Goal: Information Seeking & Learning: Learn about a topic

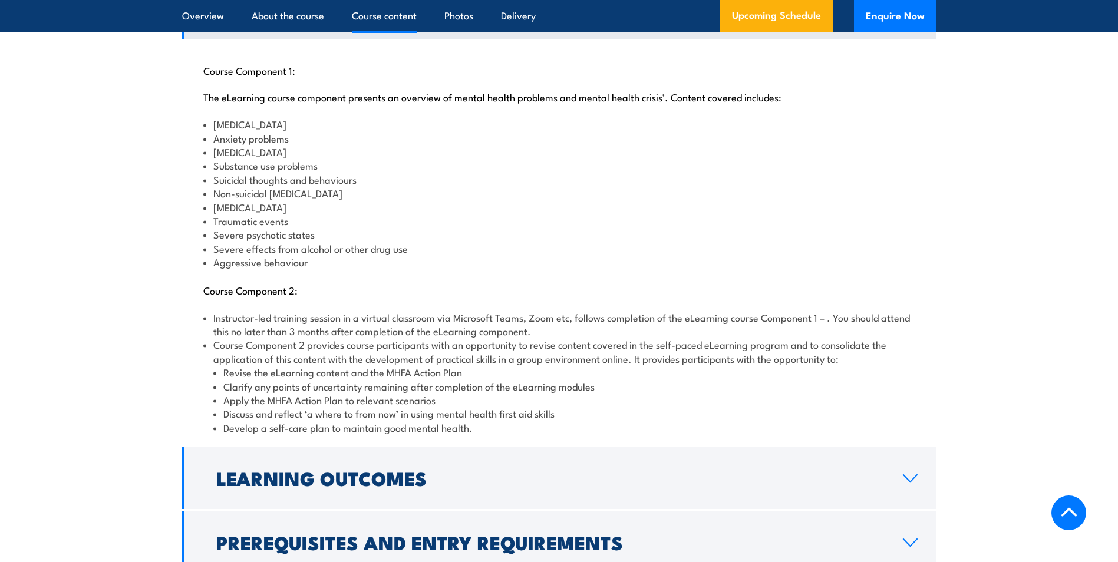
scroll to position [1356, 0]
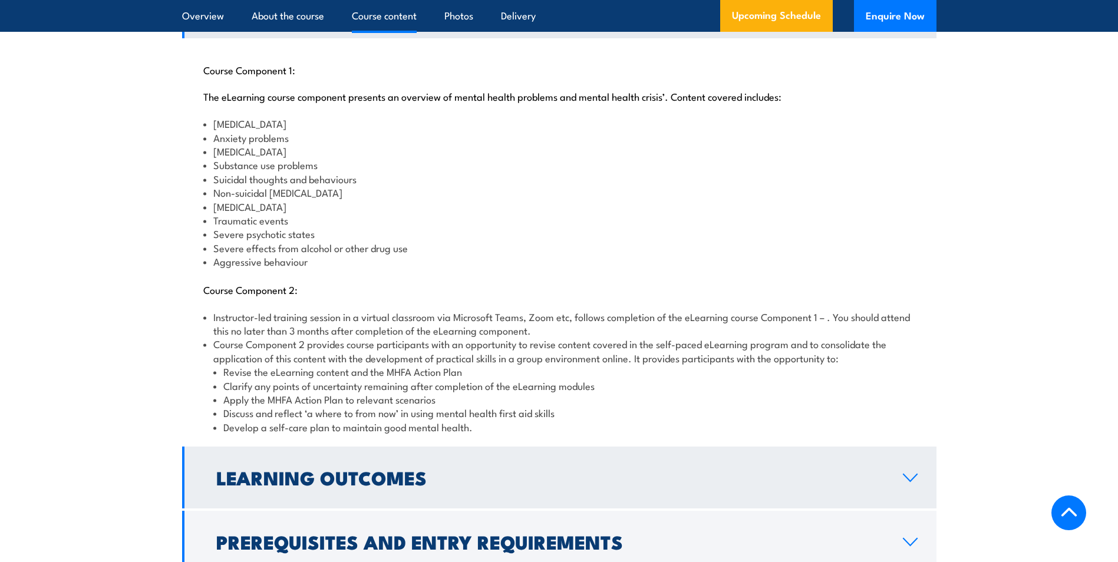
click at [463, 469] on h2 "Learning Outcomes" at bounding box center [550, 477] width 668 height 17
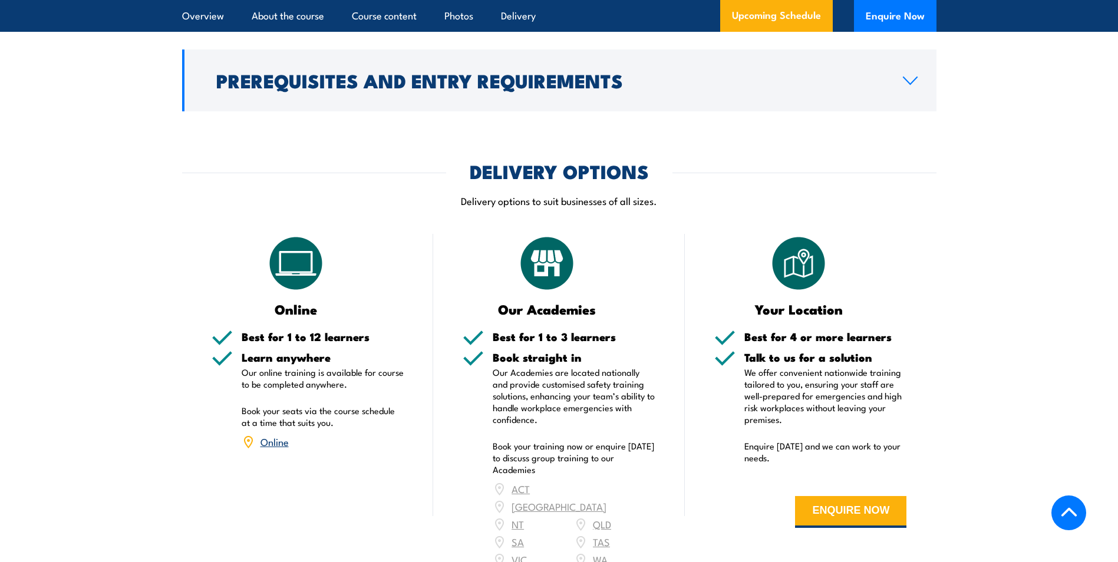
scroll to position [1297, 0]
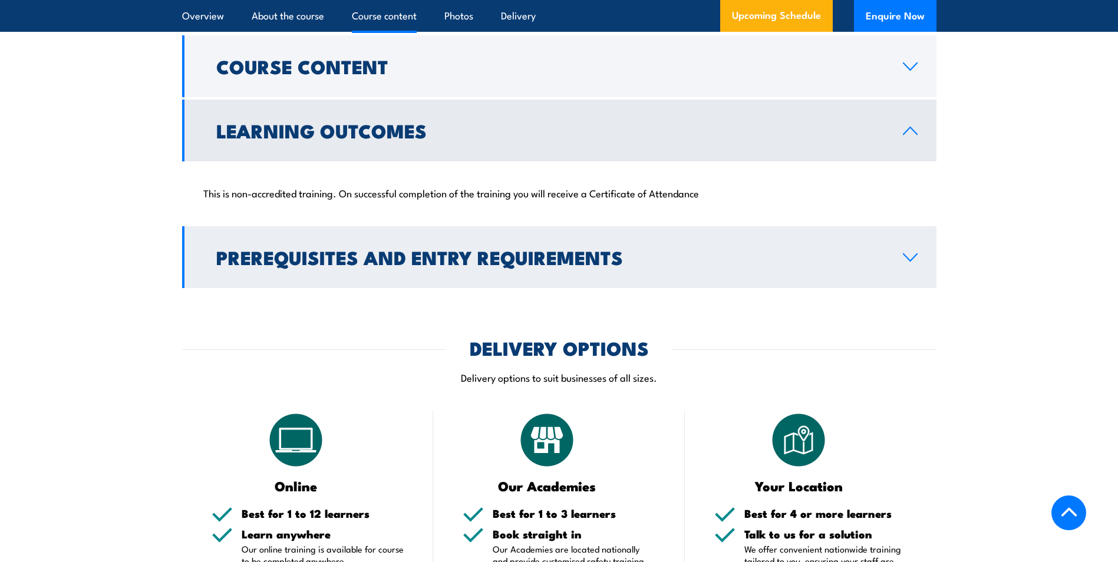
click at [460, 259] on link "Prerequisites and Entry Requirements" at bounding box center [559, 257] width 755 height 62
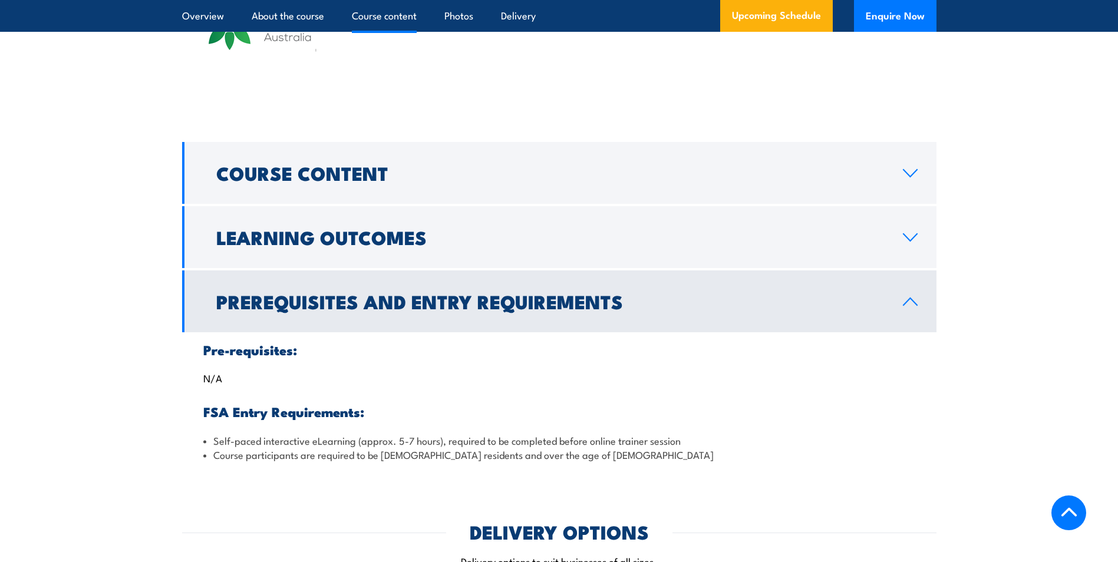
scroll to position [1179, 0]
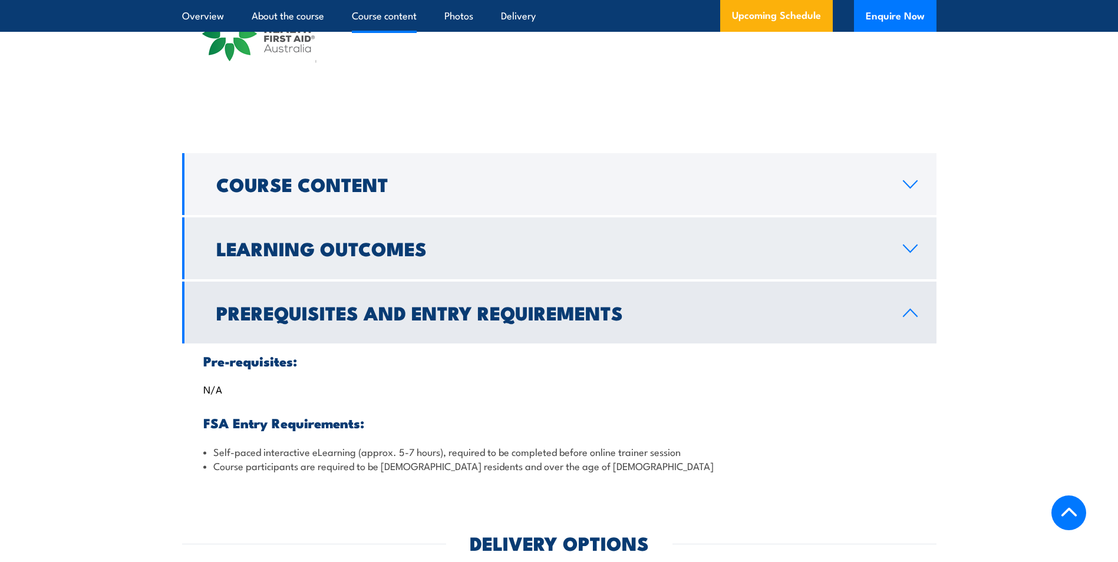
click at [427, 240] on h2 "Learning Outcomes" at bounding box center [550, 248] width 668 height 17
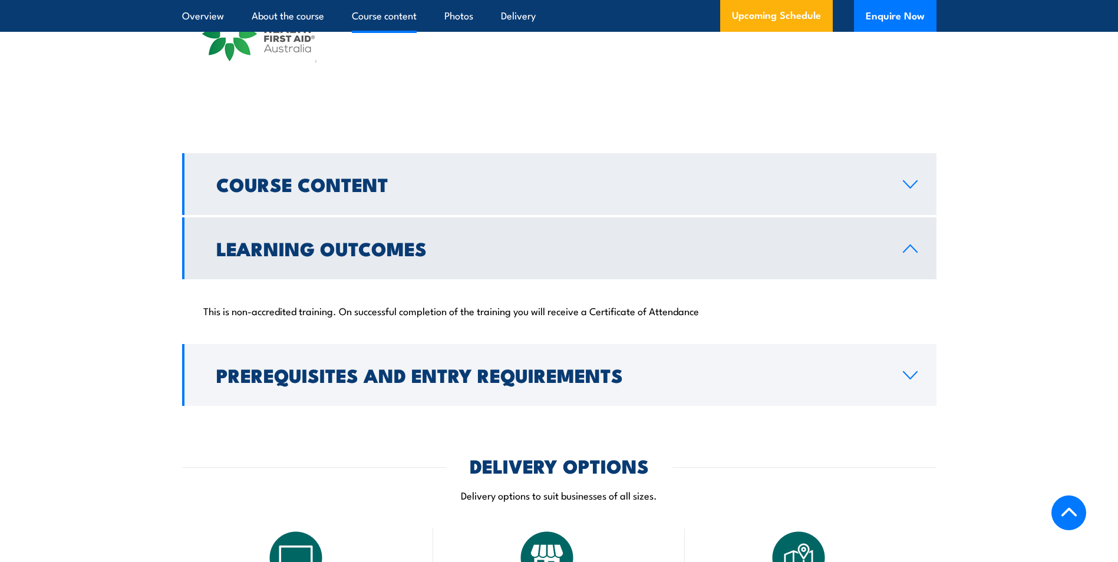
click at [443, 199] on link "Course Content" at bounding box center [559, 184] width 755 height 62
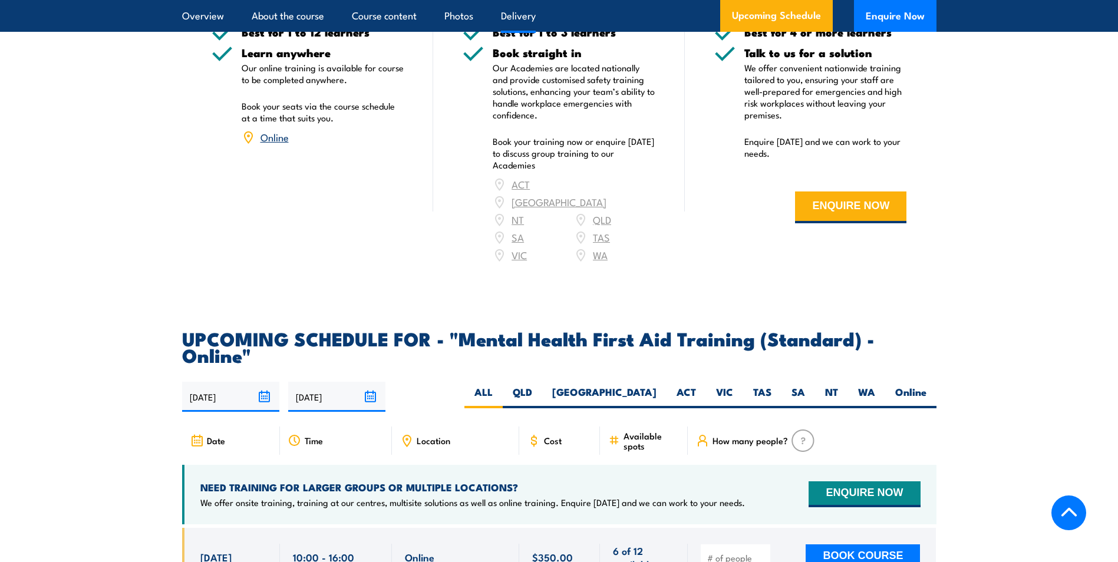
scroll to position [2358, 0]
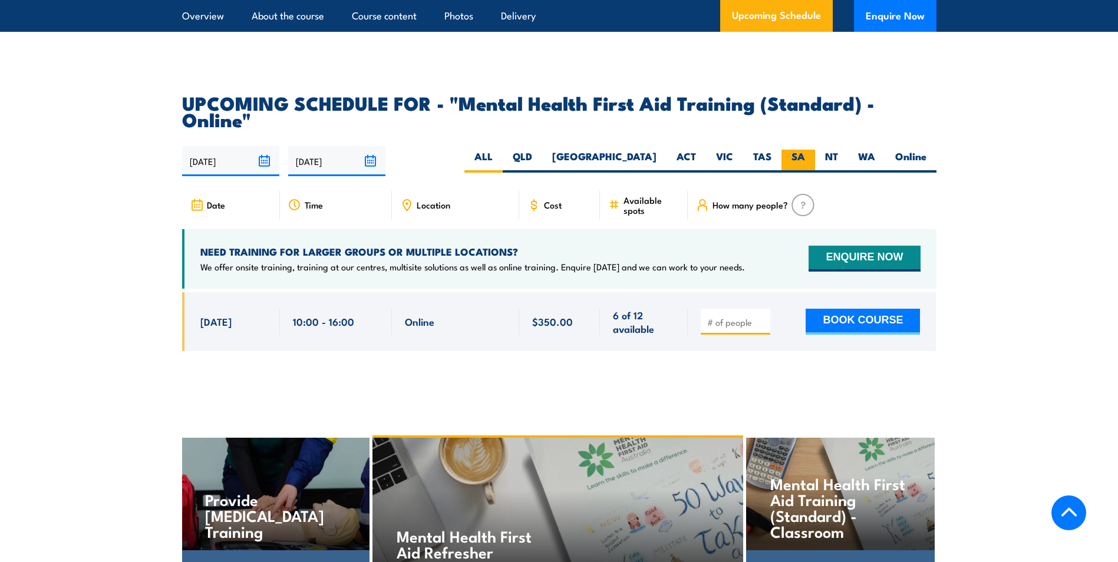
click at [788, 150] on label "SA" at bounding box center [799, 161] width 34 height 23
click at [805, 150] on input "SA" at bounding box center [809, 154] width 8 height 8
radio input "true"
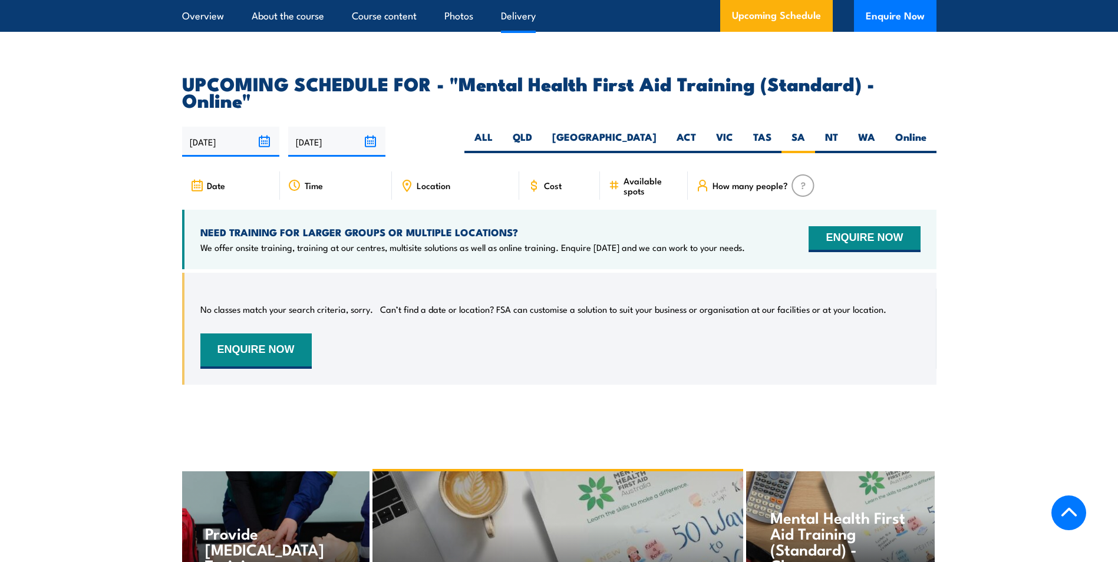
scroll to position [2421, 0]
